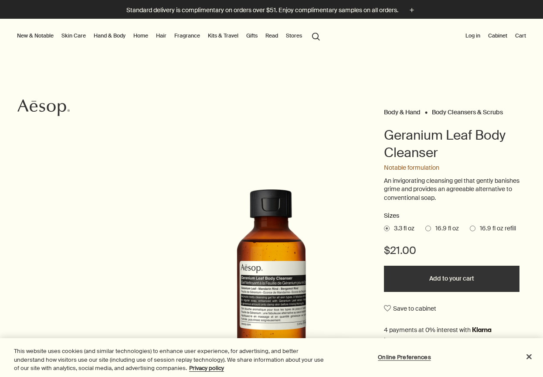
click at [525, 376] on div at bounding box center [271, 377] width 543 height 0
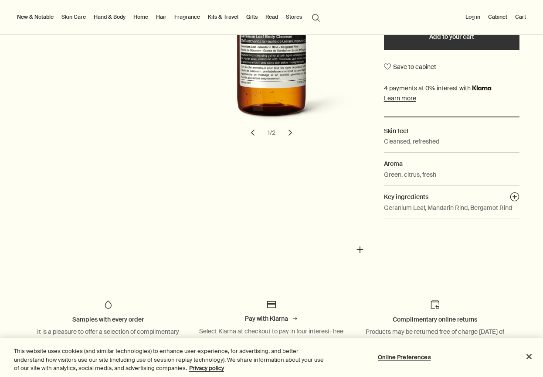
scroll to position [243, 0]
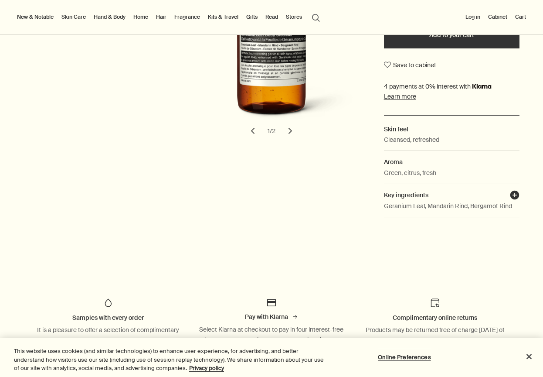
click at [514, 191] on button "plusAndCloseWithCircle" at bounding box center [515, 196] width 10 height 12
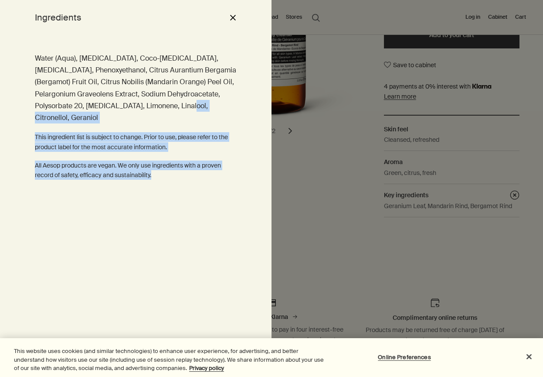
drag, startPoint x: 143, startPoint y: 109, endPoint x: 180, endPoint y: 169, distance: 70.1
click at [180, 169] on div "Water (Aqua), Sodium Laureth Sulfate, Coco-Betaine, Glycerin, Phenoxyethanol, C…" at bounding box center [136, 206] width 272 height 342
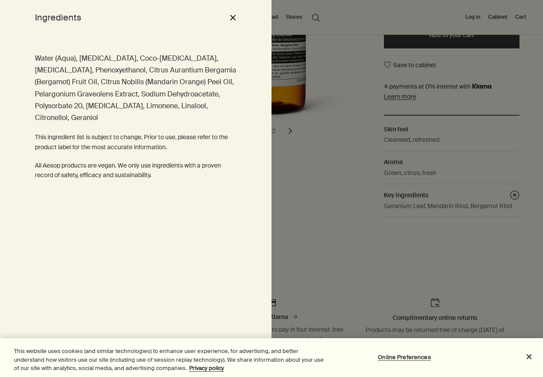
click at [315, 224] on div at bounding box center [271, 188] width 543 height 377
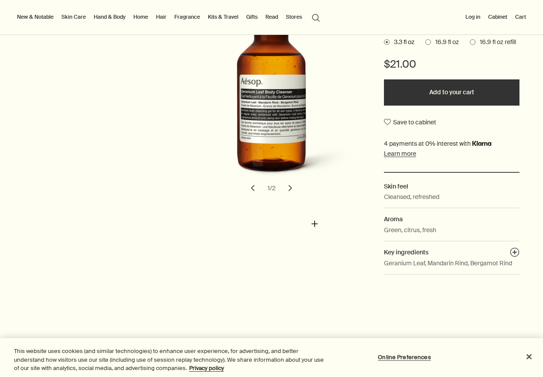
scroll to position [187, 0]
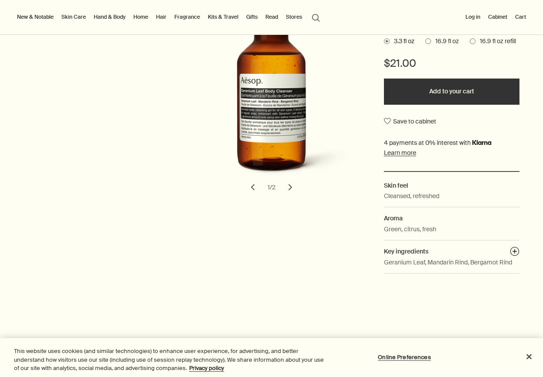
click at [460, 259] on p "Geranium Leaf, Mandarin Rind, Bergamot Rind" at bounding box center [448, 262] width 128 height 10
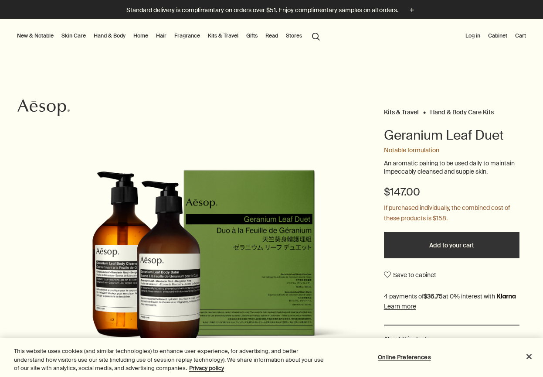
click at [526, 376] on div at bounding box center [271, 377] width 543 height 0
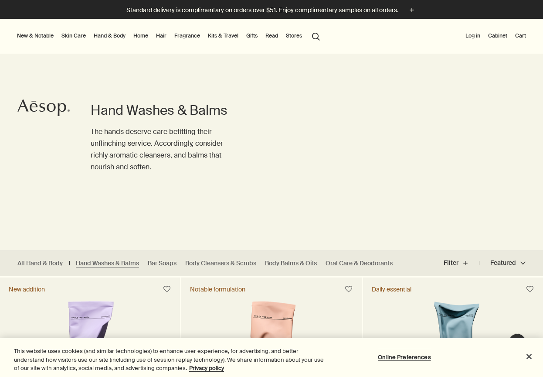
click at [525, 376] on div at bounding box center [271, 377] width 543 height 0
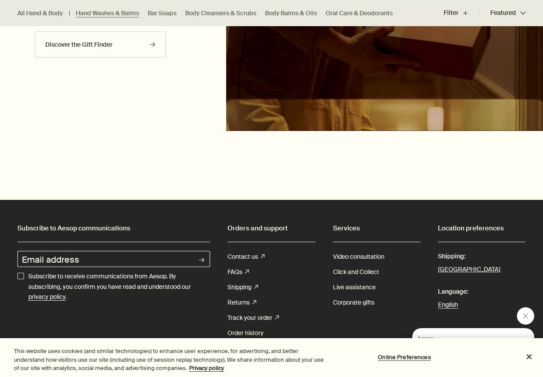
scroll to position [2389, 0]
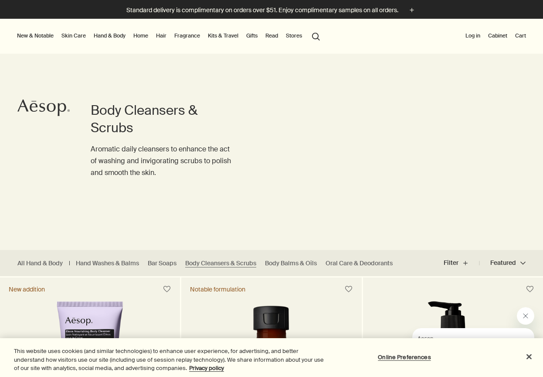
click at [521, 376] on div at bounding box center [271, 377] width 543 height 0
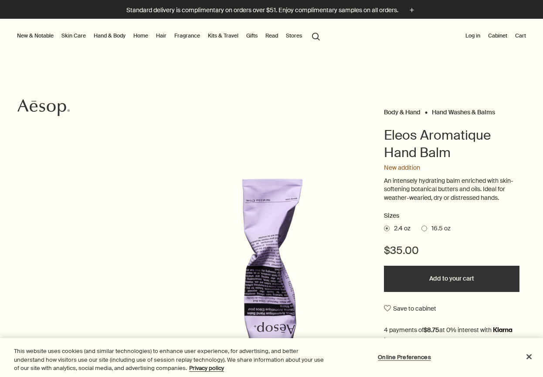
click at [529, 376] on div at bounding box center [271, 377] width 543 height 0
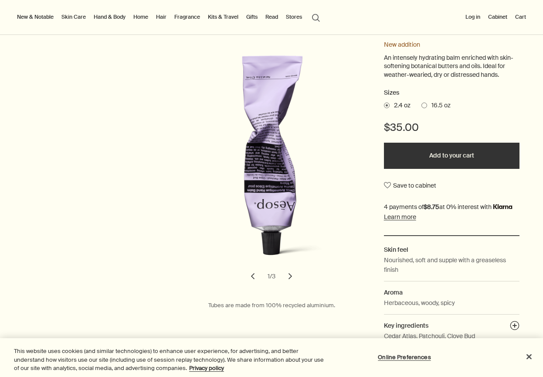
scroll to position [132, 0]
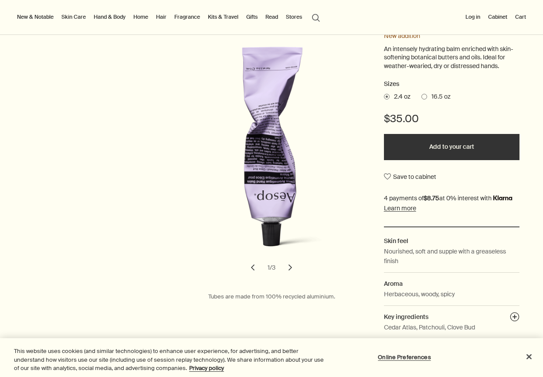
click at [289, 269] on button "chevron" at bounding box center [290, 267] width 19 height 19
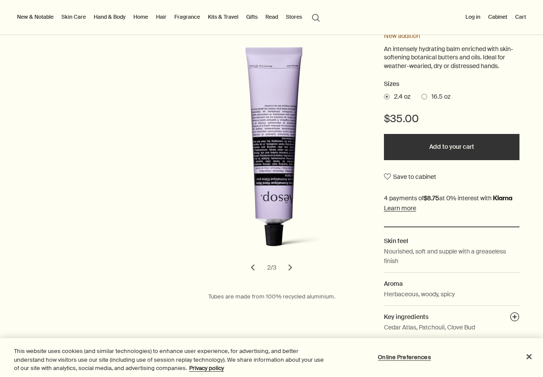
click at [289, 269] on button "chevron" at bounding box center [290, 267] width 19 height 19
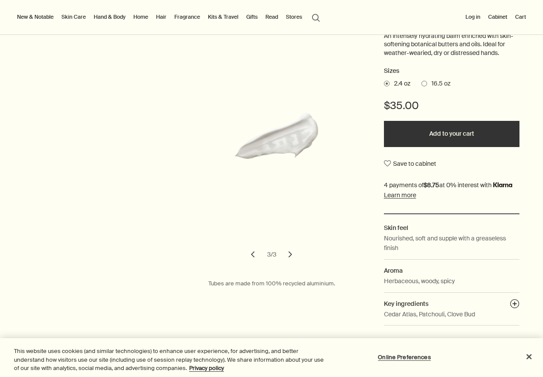
scroll to position [149, 0]
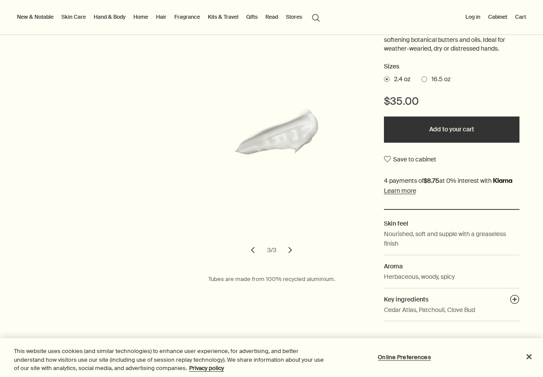
click at [249, 244] on button "chevron" at bounding box center [252, 249] width 19 height 19
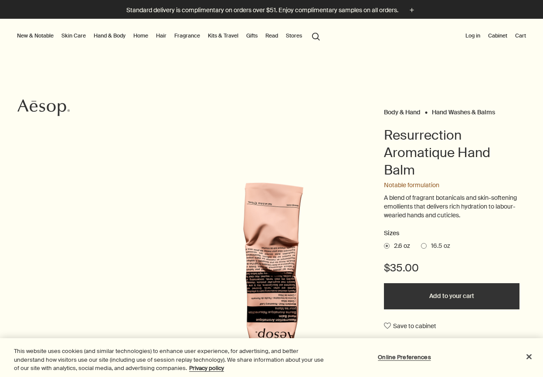
click at [526, 376] on div at bounding box center [271, 377] width 543 height 0
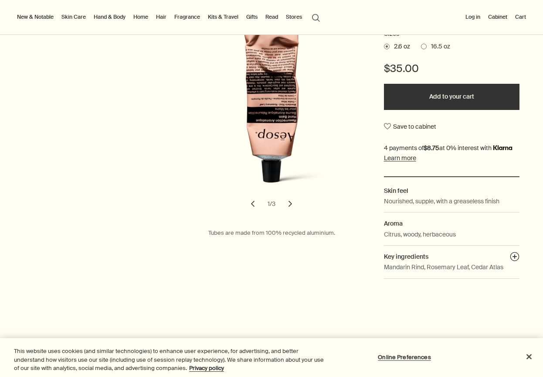
scroll to position [201, 0]
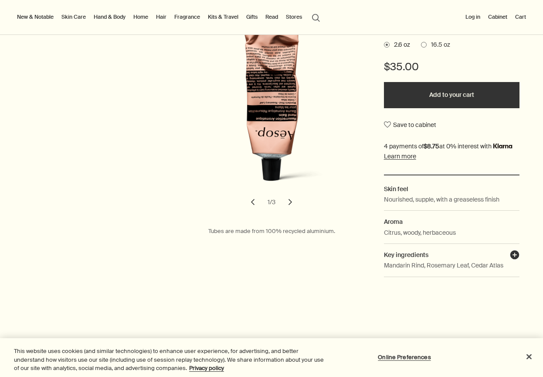
click at [518, 255] on button "plusAndCloseWithCircle" at bounding box center [515, 256] width 10 height 12
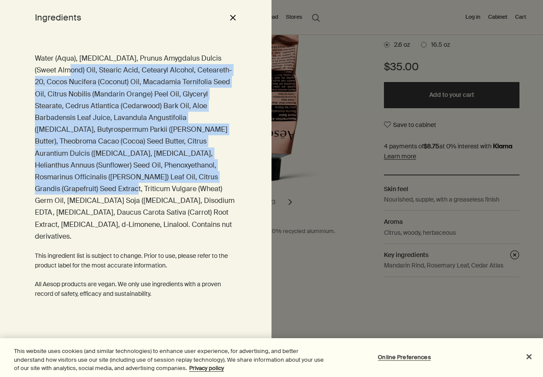
drag, startPoint x: 69, startPoint y: 69, endPoint x: 140, endPoint y: 170, distance: 124.0
click at [140, 170] on p "Water (Aqua), Glycerin, Prunus Amygdalus Dulcis (Sweet Almond) Oil, Stearic Aci…" at bounding box center [136, 147] width 202 height 190
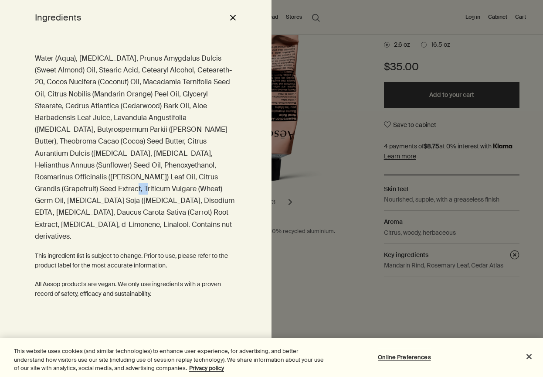
drag, startPoint x: 140, startPoint y: 170, endPoint x: 173, endPoint y: 173, distance: 32.8
click at [170, 172] on p "Water (Aqua), Glycerin, Prunus Amygdalus Dulcis (Sweet Almond) Oil, Stearic Aci…" at bounding box center [136, 147] width 202 height 190
click at [173, 173] on p "Water (Aqua), Glycerin, Prunus Amygdalus Dulcis (Sweet Almond) Oil, Stearic Aci…" at bounding box center [136, 147] width 202 height 190
click at [392, 314] on div at bounding box center [271, 188] width 543 height 377
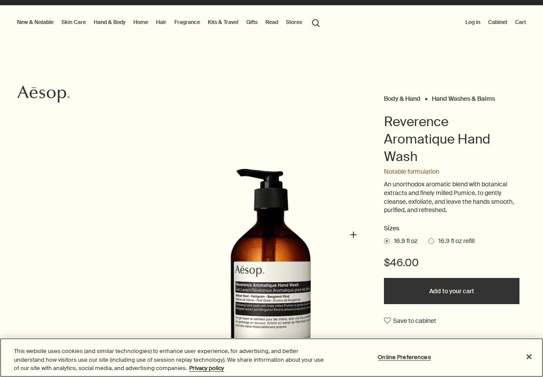
scroll to position [14, 0]
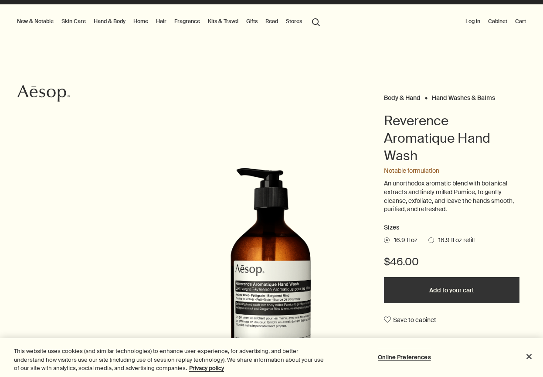
click at [524, 376] on div at bounding box center [271, 377] width 543 height 0
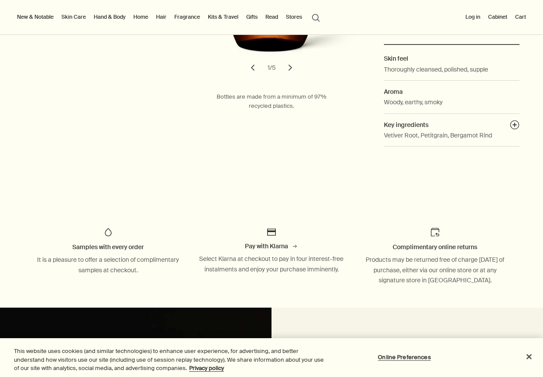
scroll to position [342, 0]
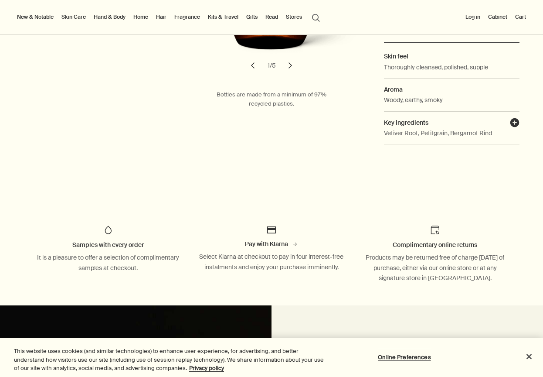
click at [519, 118] on button "plusAndCloseWithCircle" at bounding box center [515, 124] width 10 height 12
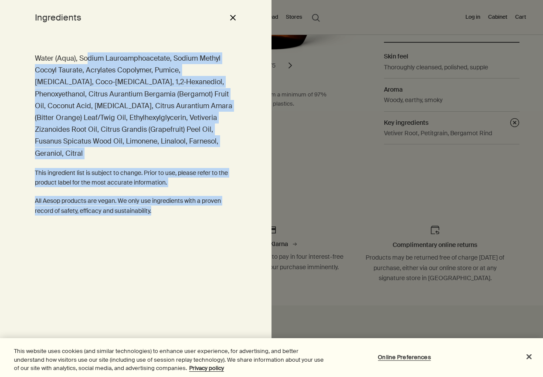
drag, startPoint x: 86, startPoint y: 53, endPoint x: 158, endPoint y: 195, distance: 159.1
click at [158, 195] on div "Water (Aqua), Sodium Lauroamphoacetate, Sodium Methyl Cocoyl Taurate, Acrylates…" at bounding box center [136, 133] width 202 height 163
click at [158, 196] on p "All Aesop products are vegan. We only use ingredients with a proven record of s…" at bounding box center [136, 206] width 202 height 20
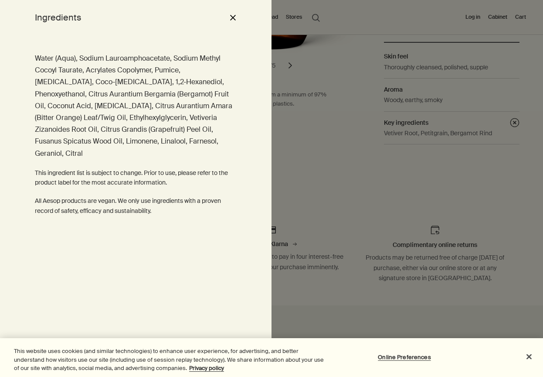
click at [344, 194] on div at bounding box center [271, 188] width 543 height 377
